Goal: Information Seeking & Learning: Learn about a topic

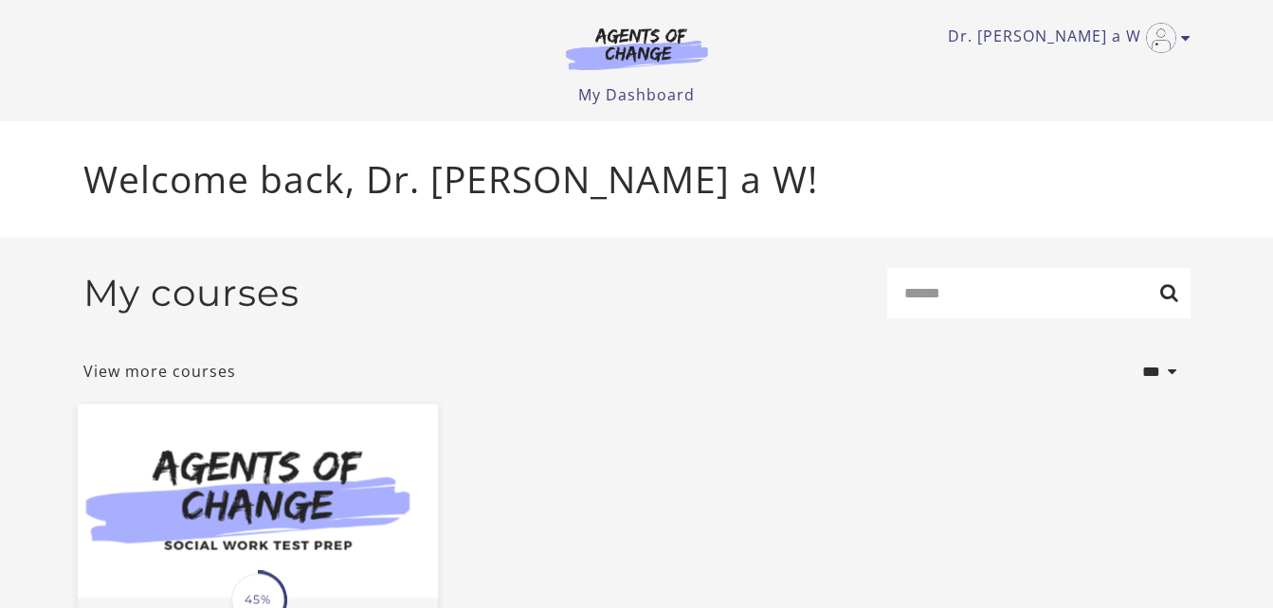
click at [304, 546] on img at bounding box center [257, 501] width 360 height 194
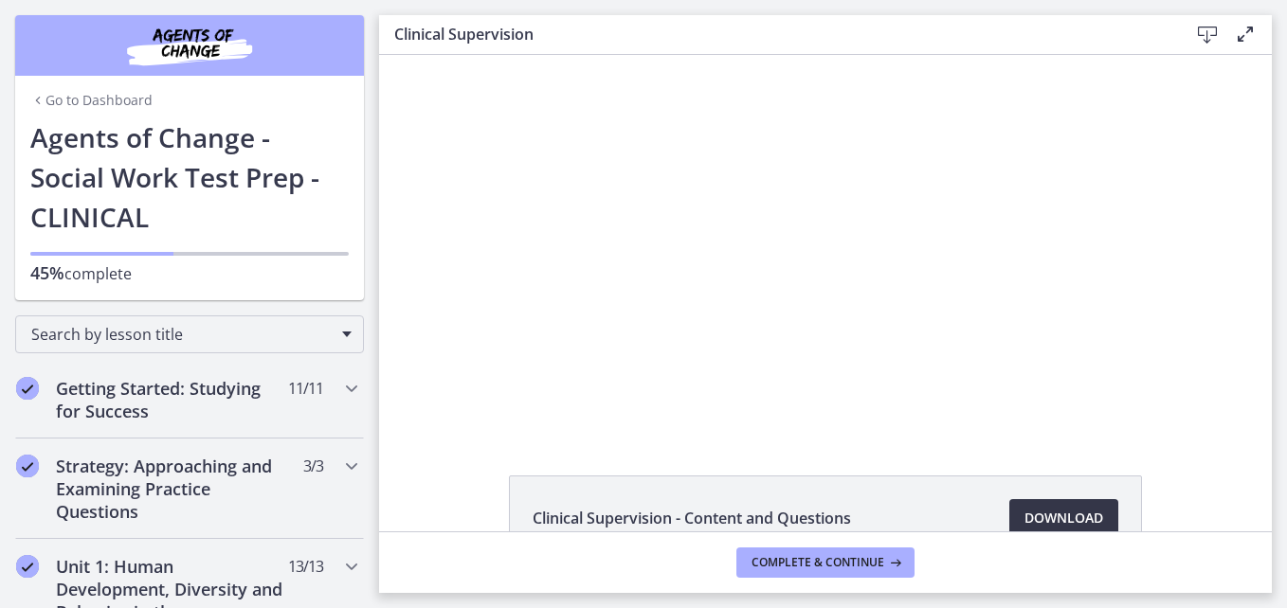
click at [1049, 517] on span "Download Opens in a new window" at bounding box center [1064, 518] width 79 height 23
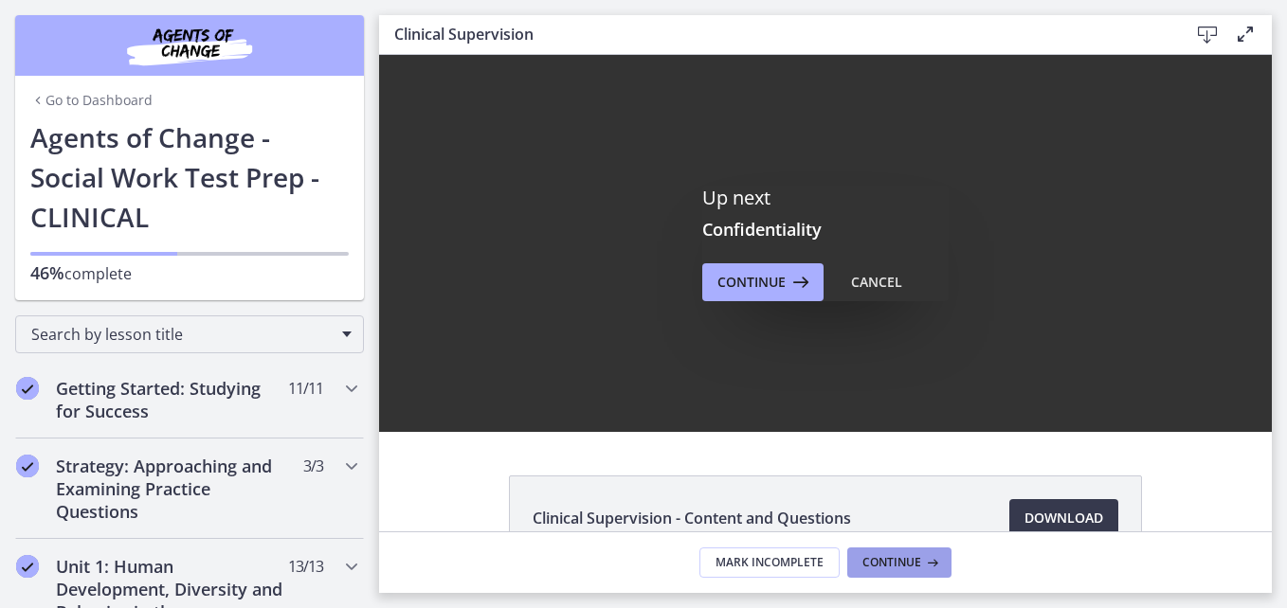
click at [898, 558] on span "Continue" at bounding box center [891, 562] width 59 height 15
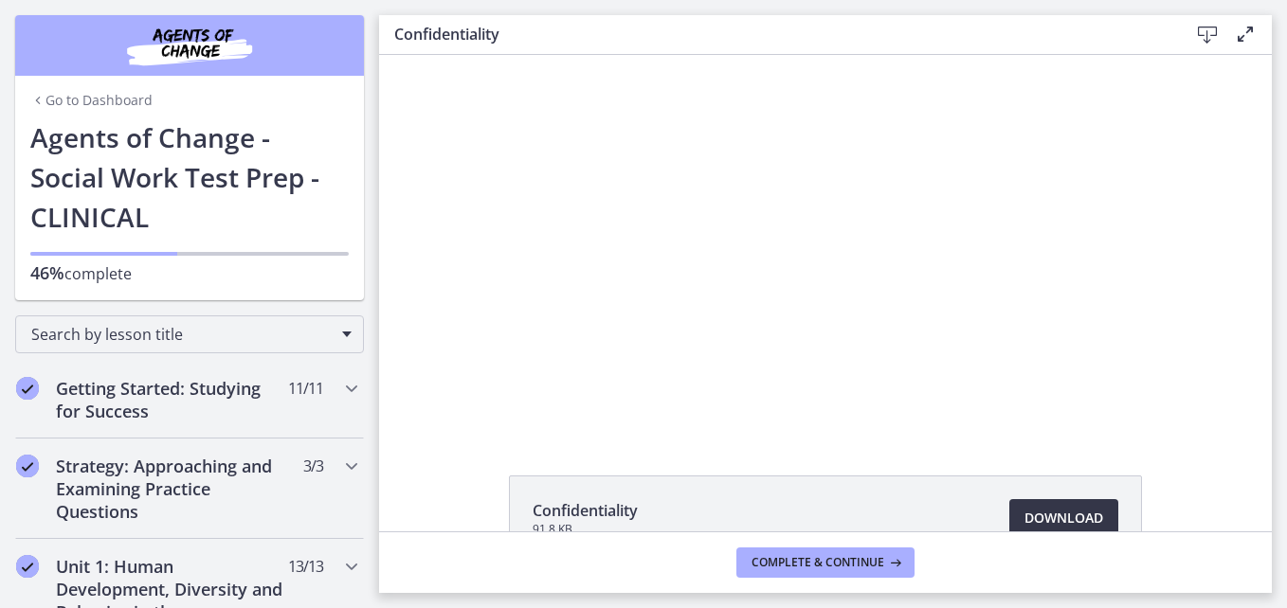
click at [1067, 516] on span "Download Opens in a new window" at bounding box center [1064, 518] width 79 height 23
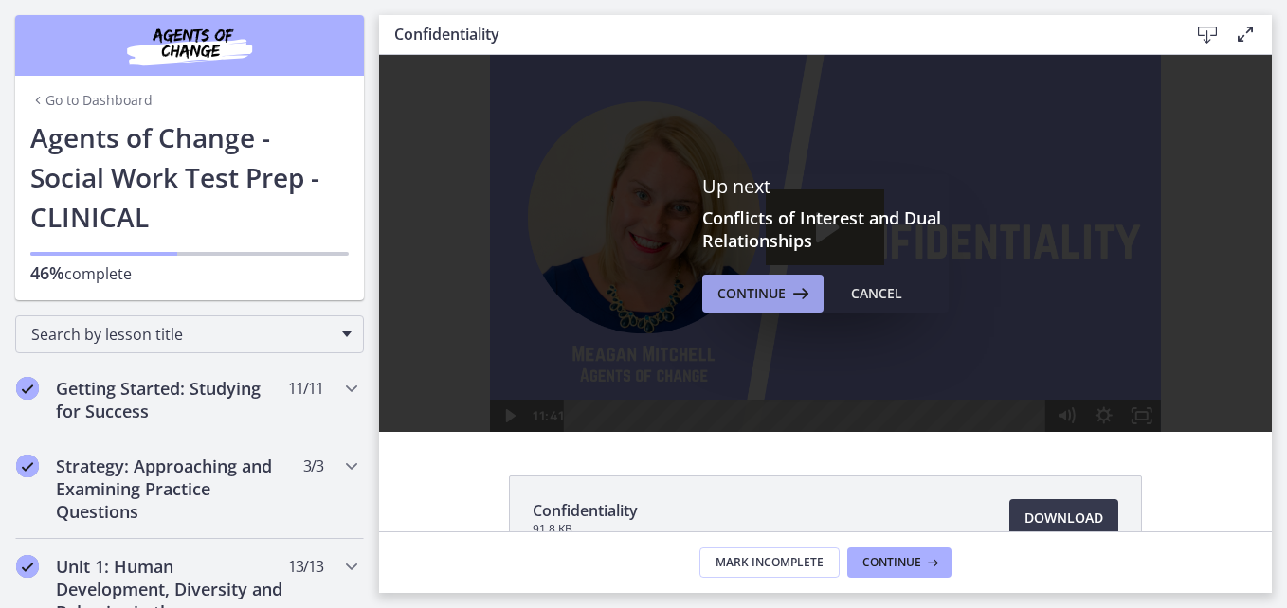
click at [753, 299] on span "Continue" at bounding box center [751, 293] width 68 height 23
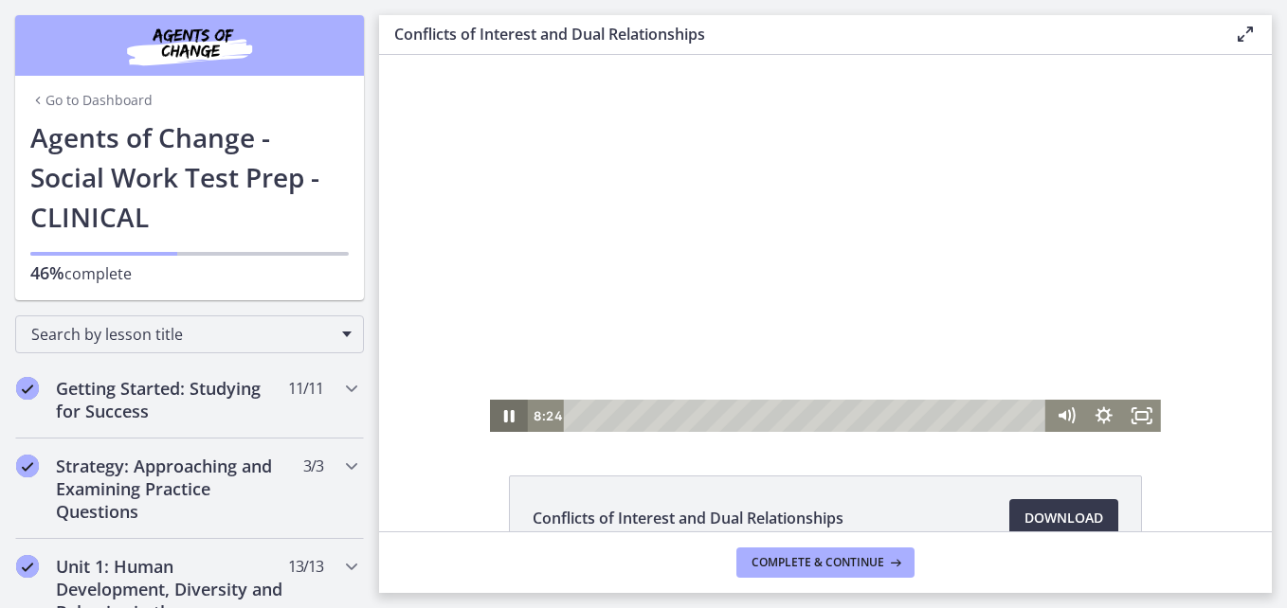
click at [504, 420] on icon "Pause" at bounding box center [509, 416] width 10 height 12
click at [513, 110] on div at bounding box center [825, 243] width 671 height 377
click at [506, 411] on icon "Play Video" at bounding box center [510, 415] width 9 height 13
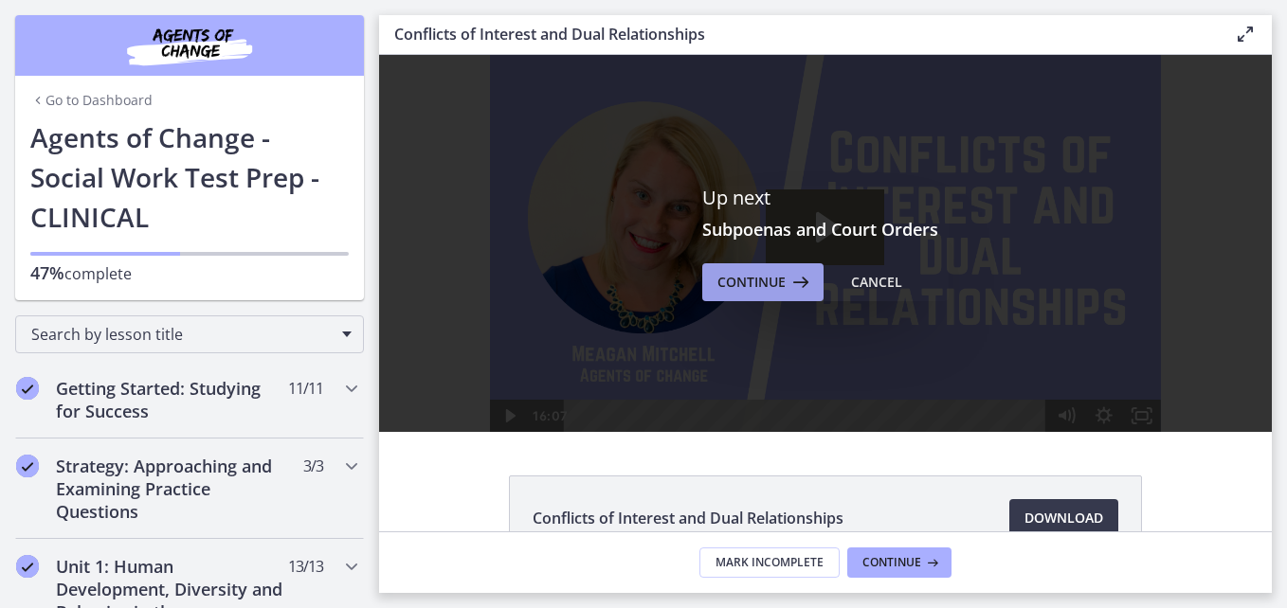
click at [771, 284] on span "Continue" at bounding box center [751, 282] width 68 height 23
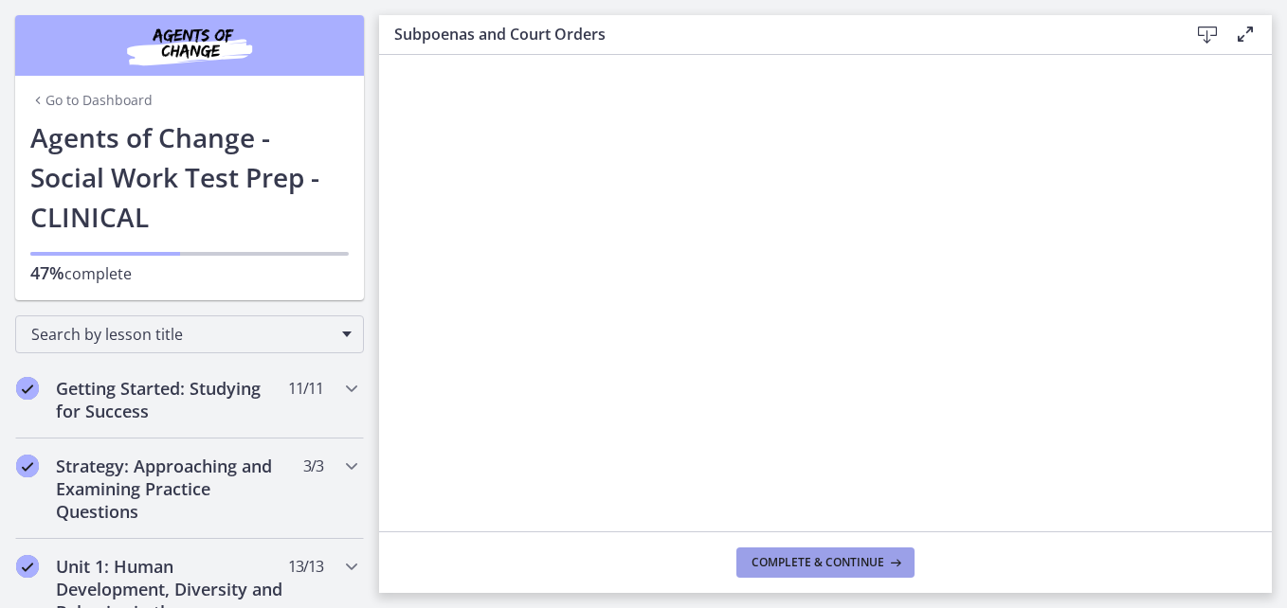
click at [844, 561] on span "Complete & continue" at bounding box center [818, 562] width 133 height 15
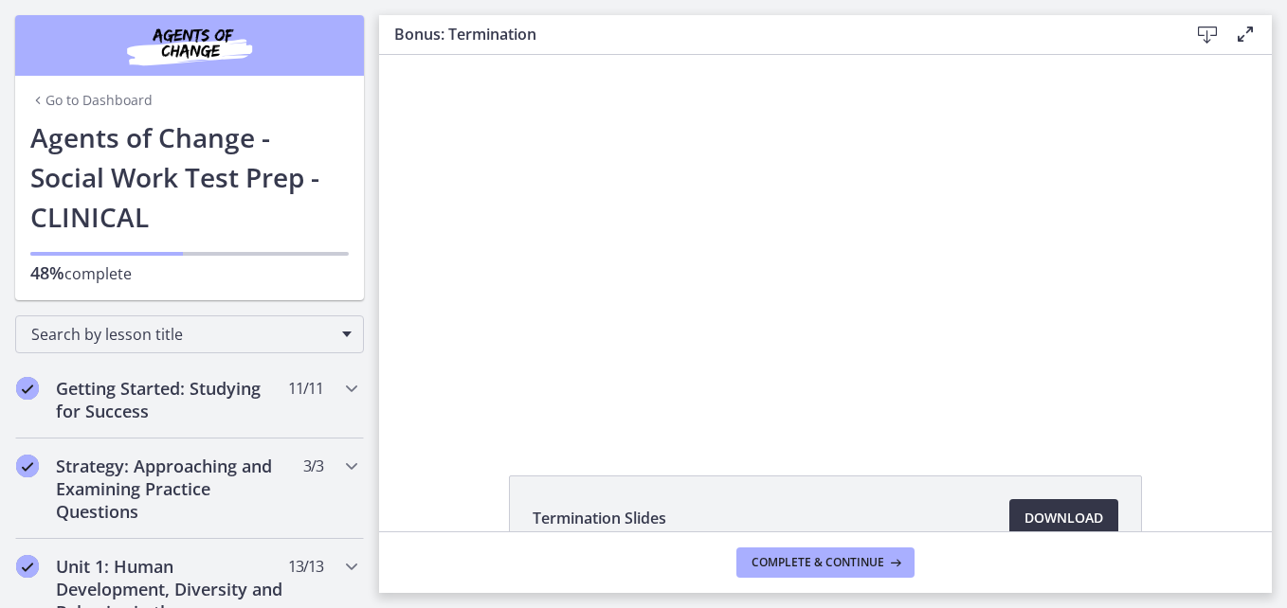
click at [1049, 512] on span "Download Opens in a new window" at bounding box center [1064, 518] width 79 height 23
click at [842, 563] on span "Complete & continue" at bounding box center [818, 562] width 133 height 15
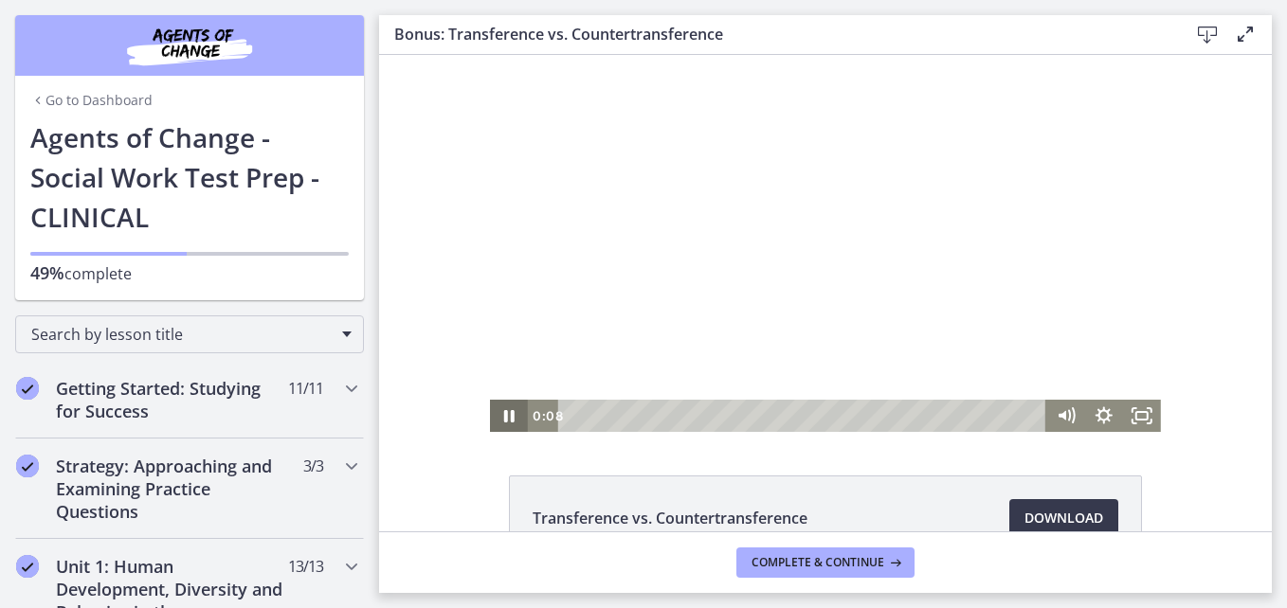
click at [503, 414] on icon "Pause" at bounding box center [509, 416] width 38 height 32
